Goal: Task Accomplishment & Management: Use online tool/utility

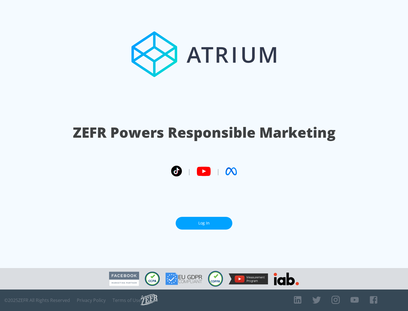
click at [204, 223] on link "Log In" at bounding box center [203, 223] width 57 height 13
